Goal: Use online tool/utility: Utilize a website feature to perform a specific function

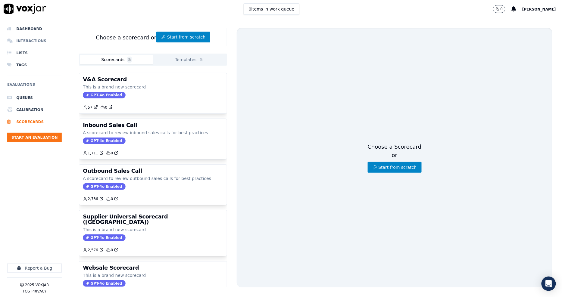
click at [28, 37] on li "Interactions" at bounding box center [34, 41] width 54 height 12
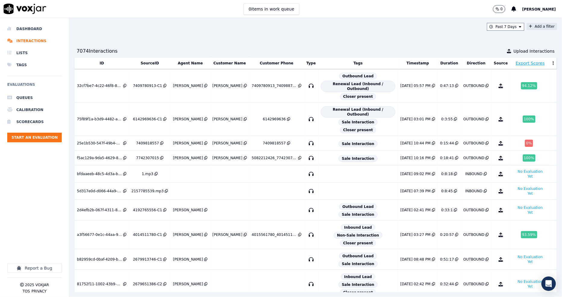
click at [529, 27] on icon at bounding box center [530, 27] width 3 height 4
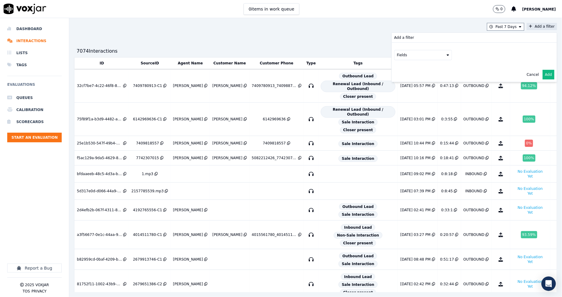
click at [397, 55] on button "Fields" at bounding box center [423, 55] width 58 height 10
click at [404, 113] on div "customers" at bounding box center [413, 115] width 19 height 5
click at [418, 73] on div "customers Fields" at bounding box center [474, 61] width 165 height 37
click at [417, 71] on button "Fields" at bounding box center [430, 68] width 58 height 10
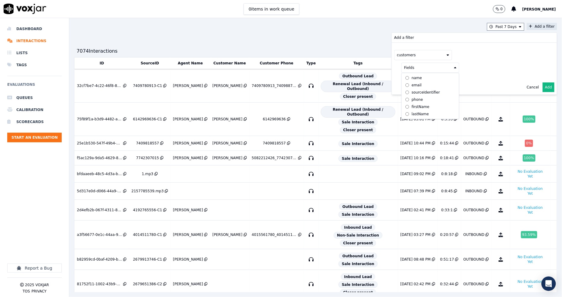
click at [410, 110] on label "firstName" at bounding box center [430, 106] width 55 height 7
click at [461, 70] on button at bounding box center [504, 67] width 87 height 9
click at [464, 80] on input "text" at bounding box center [504, 79] width 81 height 10
paste input "[PERSON_NAME]"
type input "[PERSON_NAME]"
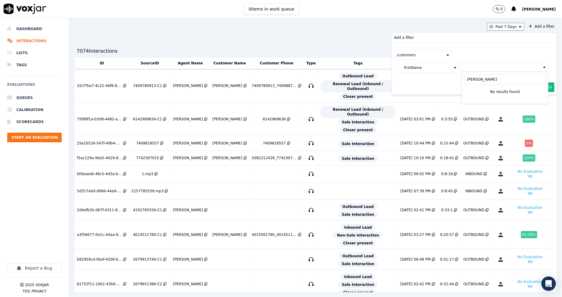
click at [421, 56] on button "customers" at bounding box center [423, 55] width 58 height 10
click at [402, 105] on label "agents" at bounding box center [423, 108] width 55 height 7
click at [417, 72] on button "Fields" at bounding box center [430, 68] width 58 height 10
click at [411, 107] on div "firstName" at bounding box center [420, 106] width 18 height 5
click at [461, 67] on button at bounding box center [504, 67] width 87 height 9
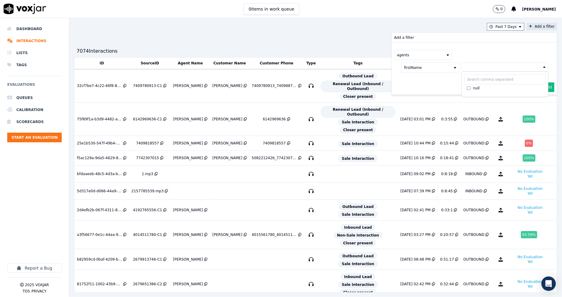
click at [464, 79] on input "text" at bounding box center [504, 79] width 81 height 10
type input "[PERSON_NAME]"
click at [34, 41] on li "Interactions" at bounding box center [34, 41] width 54 height 12
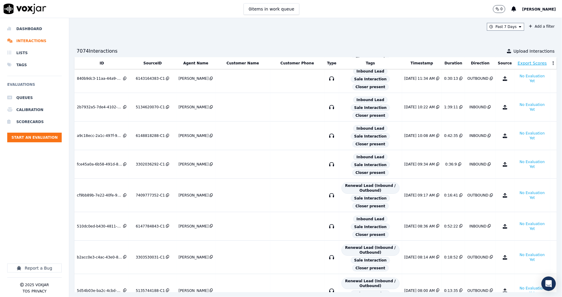
scroll to position [1127, 0]
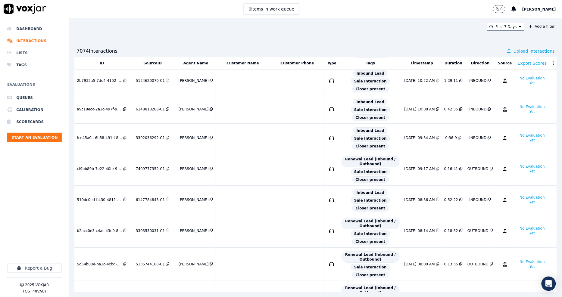
click at [513, 53] on span "Upload Interactions" at bounding box center [533, 51] width 41 height 6
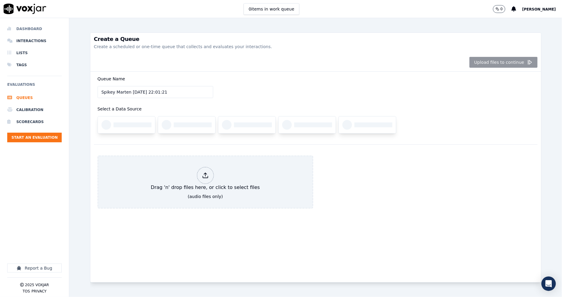
click at [23, 31] on li "Dashboard" at bounding box center [34, 29] width 54 height 12
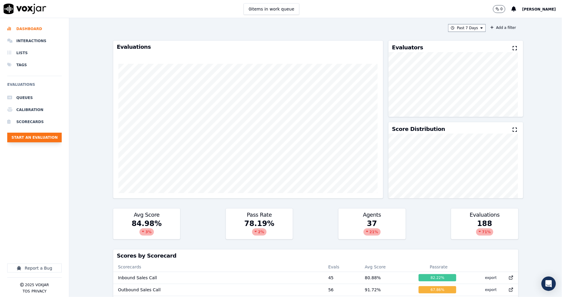
click at [49, 140] on button "Start an Evaluation" at bounding box center [34, 138] width 54 height 10
